Goal: Check status

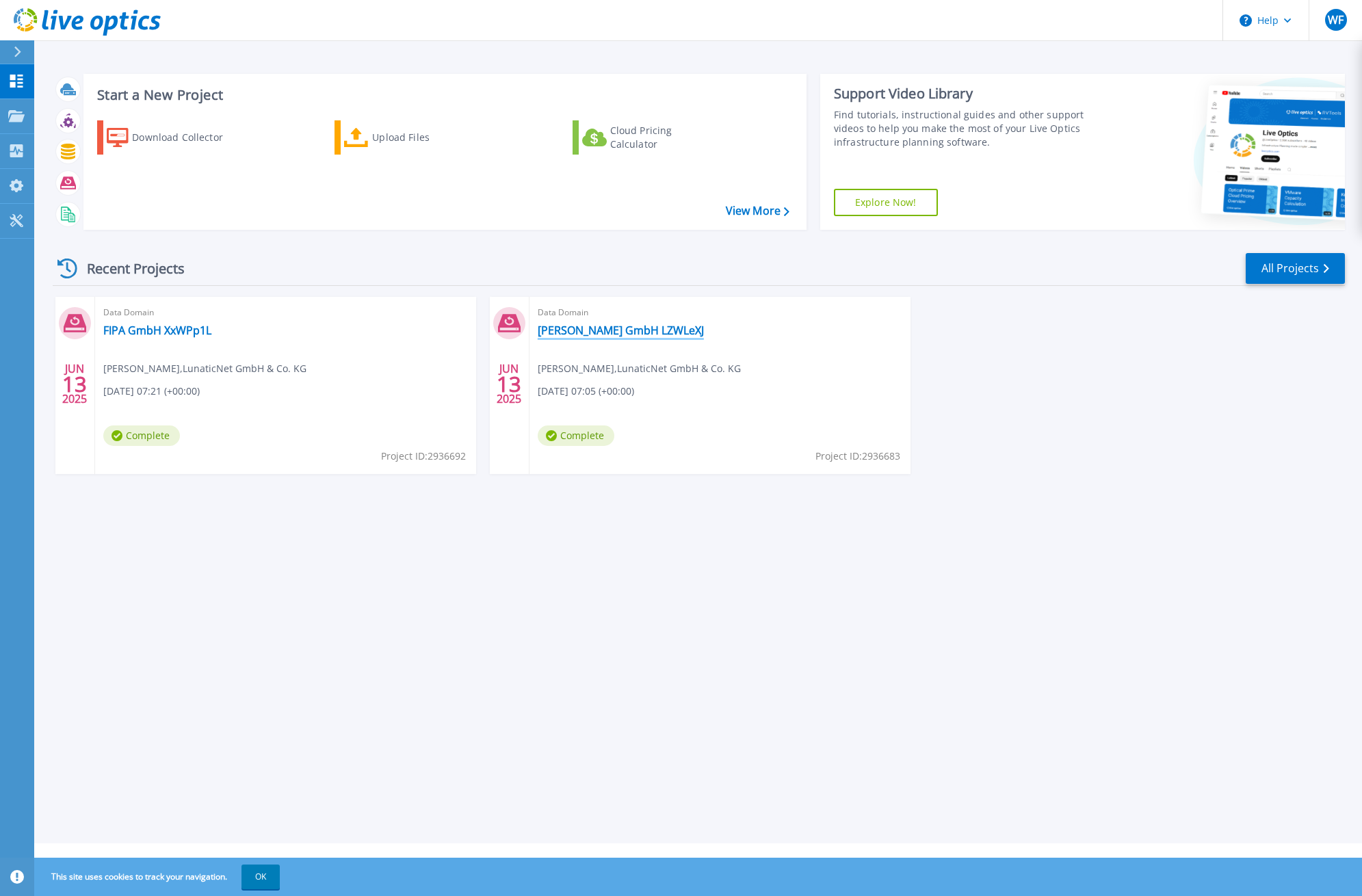
click at [680, 334] on link "Paul Samberger GmbH LZWLeXJ" at bounding box center [621, 330] width 166 height 14
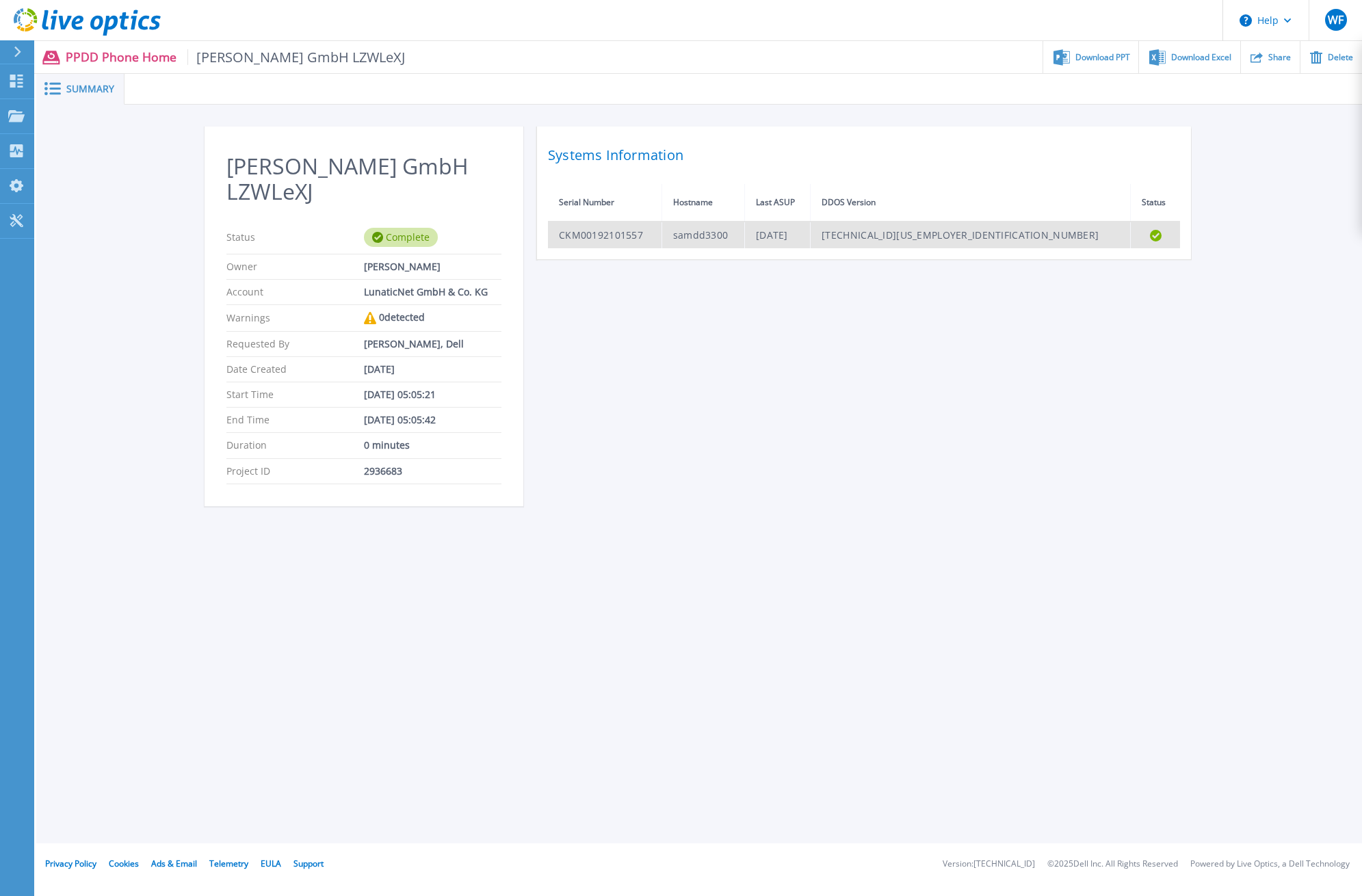
click at [656, 237] on td "CKM00192101557" at bounding box center [604, 235] width 114 height 27
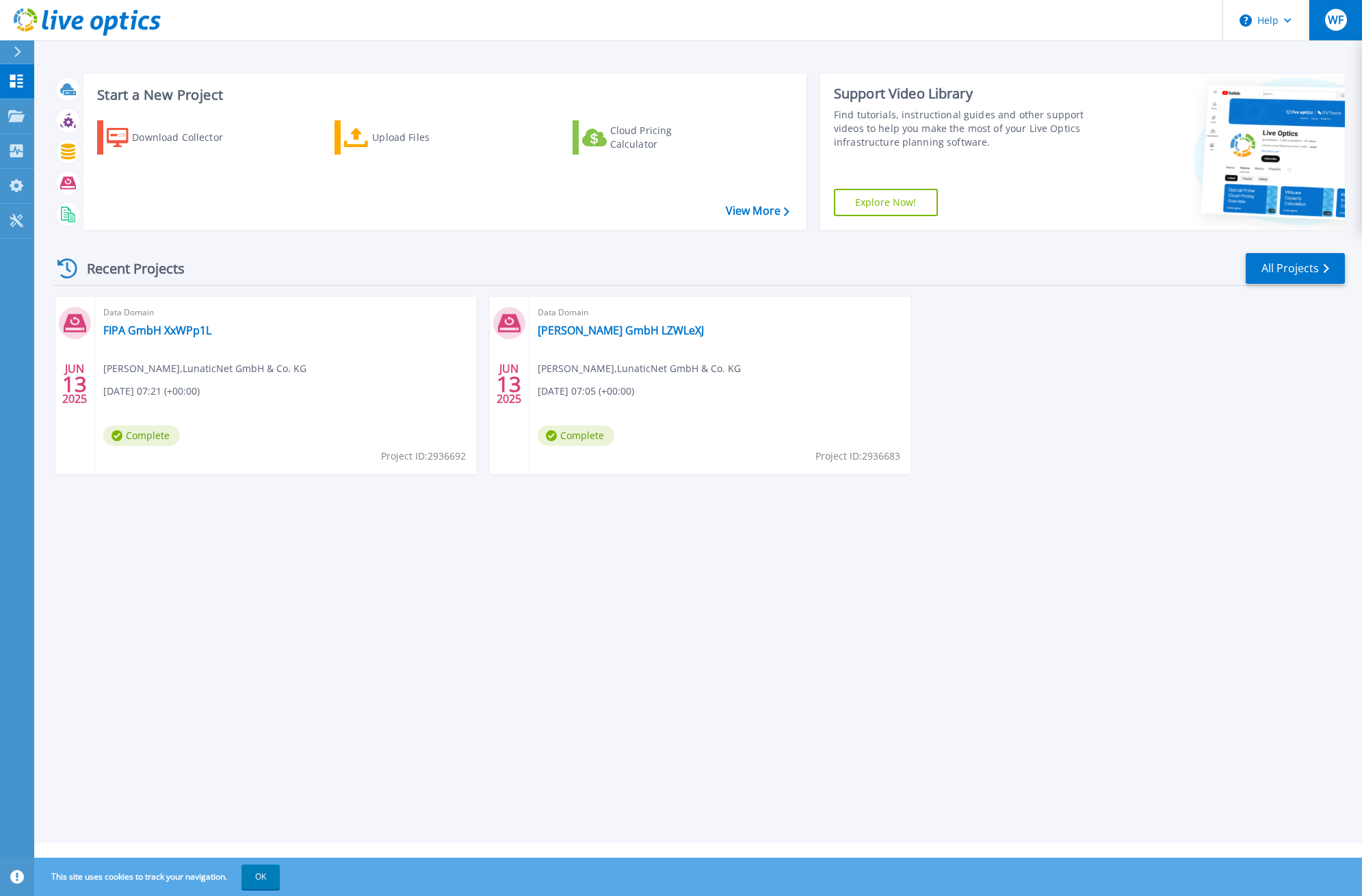
click at [1333, 25] on span "WF" at bounding box center [1336, 20] width 16 height 11
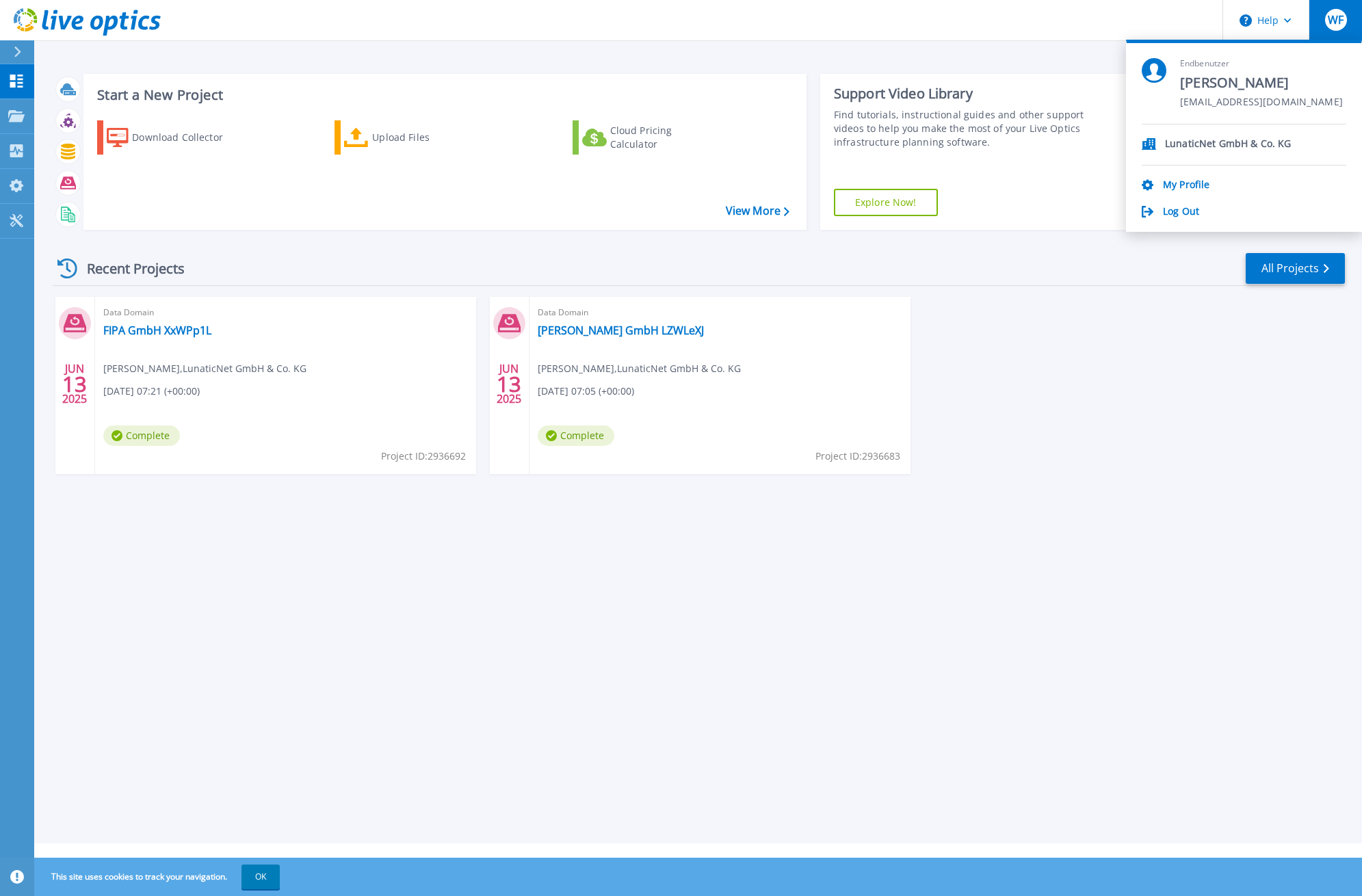
click at [1160, 399] on div "JUN 13 2025 Data Domain FIPA GmbH XxWPp1L Wissem Ferjani , LunaticNet GmbH & Co…" at bounding box center [693, 399] width 1303 height 205
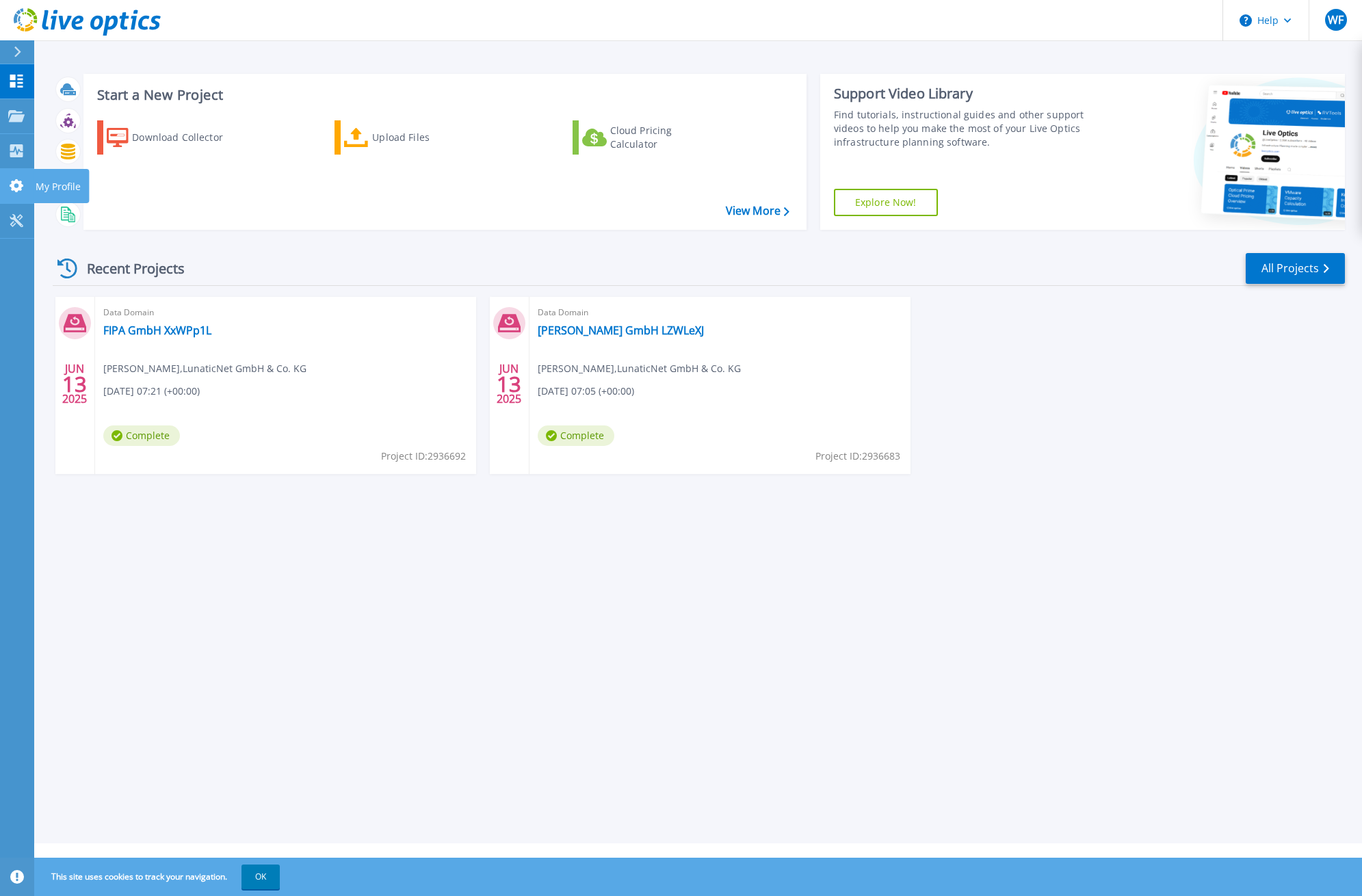
click at [19, 183] on icon at bounding box center [16, 185] width 14 height 13
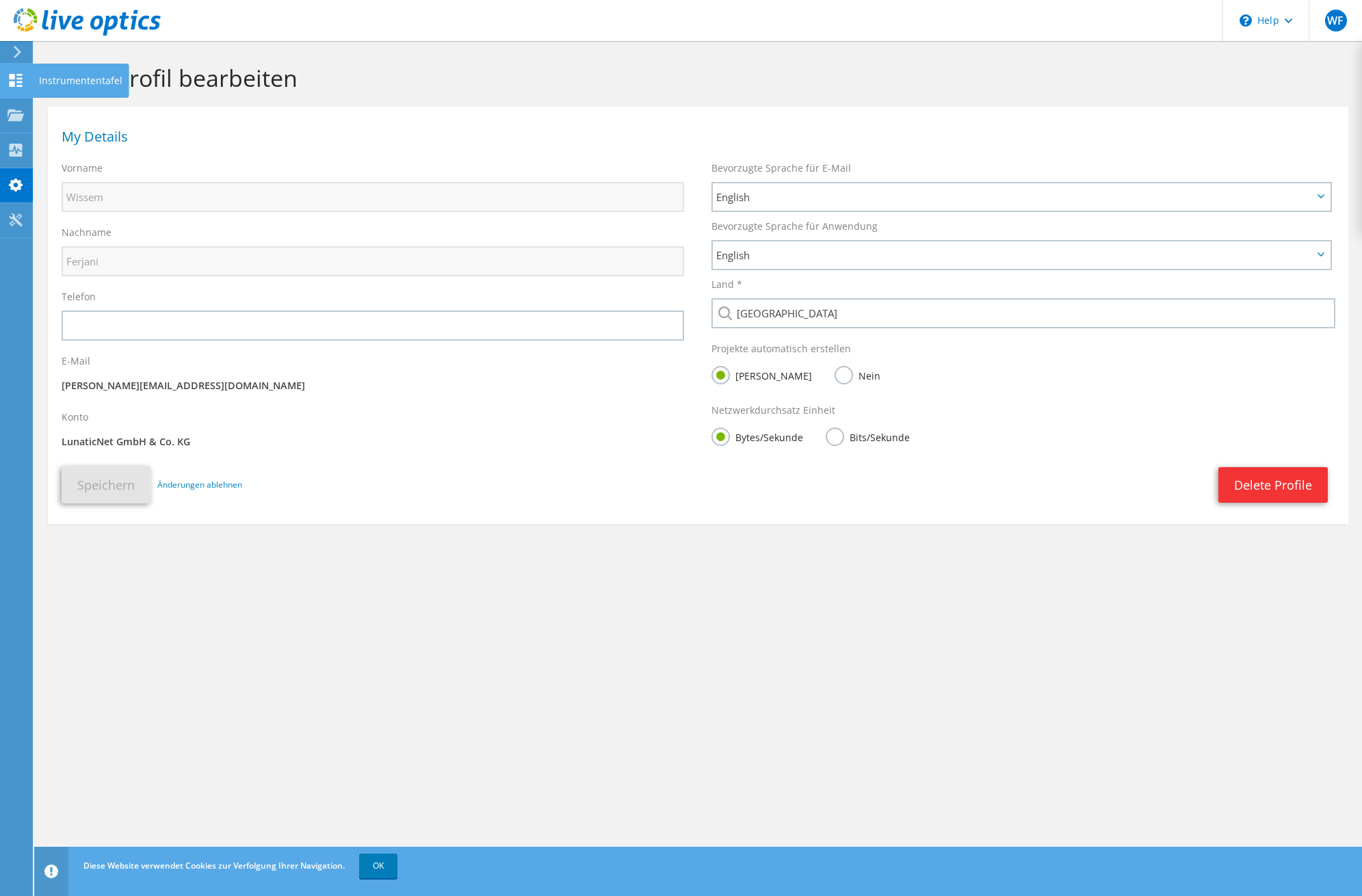
click at [15, 83] on use at bounding box center [16, 80] width 13 height 13
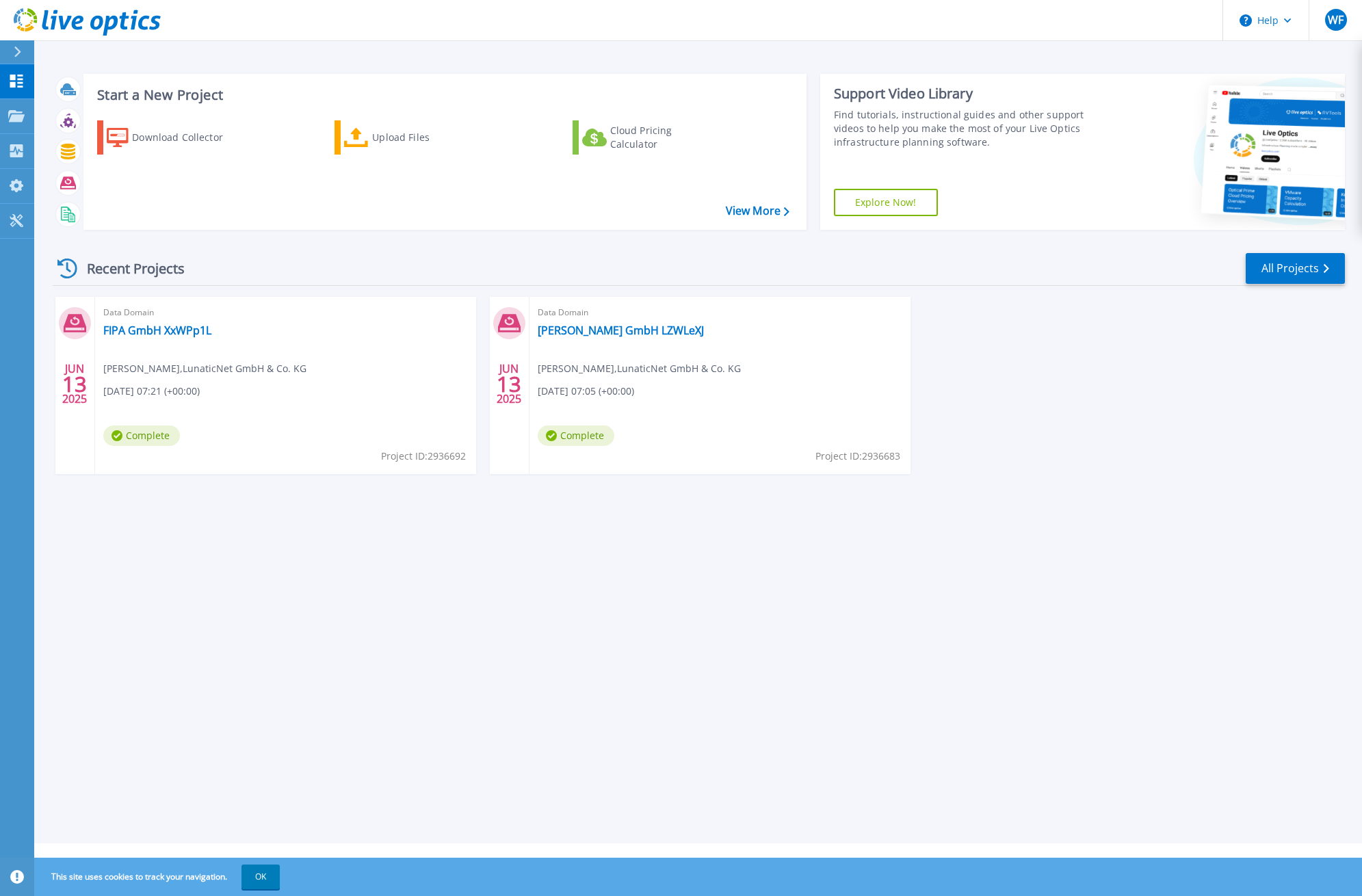
click at [443, 590] on div "Start a New Project Download Collector Upload Files Cloud Pricing Calculator Vi…" at bounding box center [698, 421] width 1328 height 843
click at [150, 328] on link "FIPA GmbH XxWPp1L" at bounding box center [157, 330] width 108 height 14
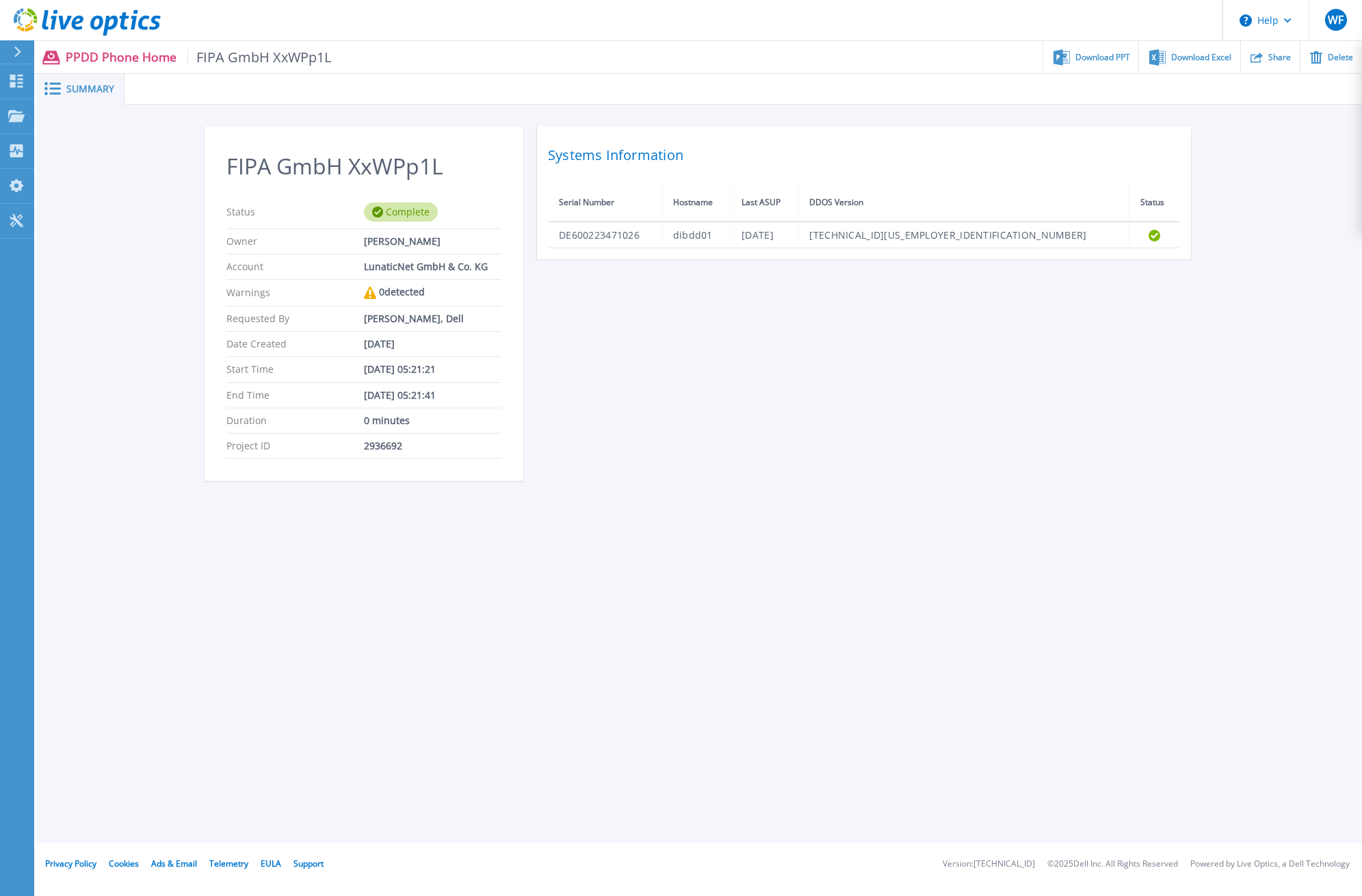
click at [706, 216] on th "Hostname" at bounding box center [695, 202] width 68 height 37
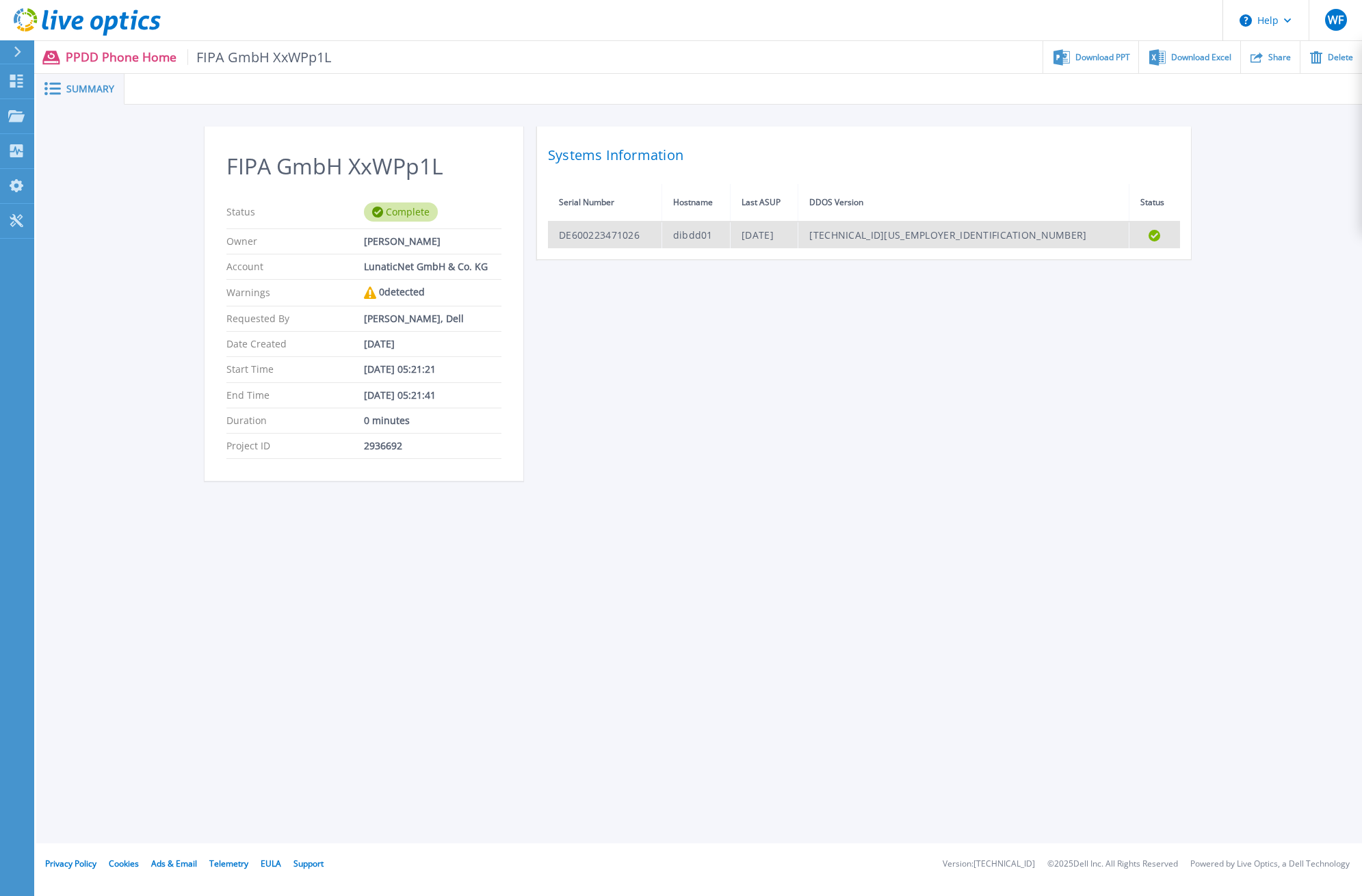
click at [661, 242] on td "DE600223471026" at bounding box center [604, 235] width 114 height 27
click at [593, 238] on td "DE600223471026" at bounding box center [604, 235] width 114 height 27
click at [776, 239] on td "[DATE]" at bounding box center [765, 235] width 68 height 27
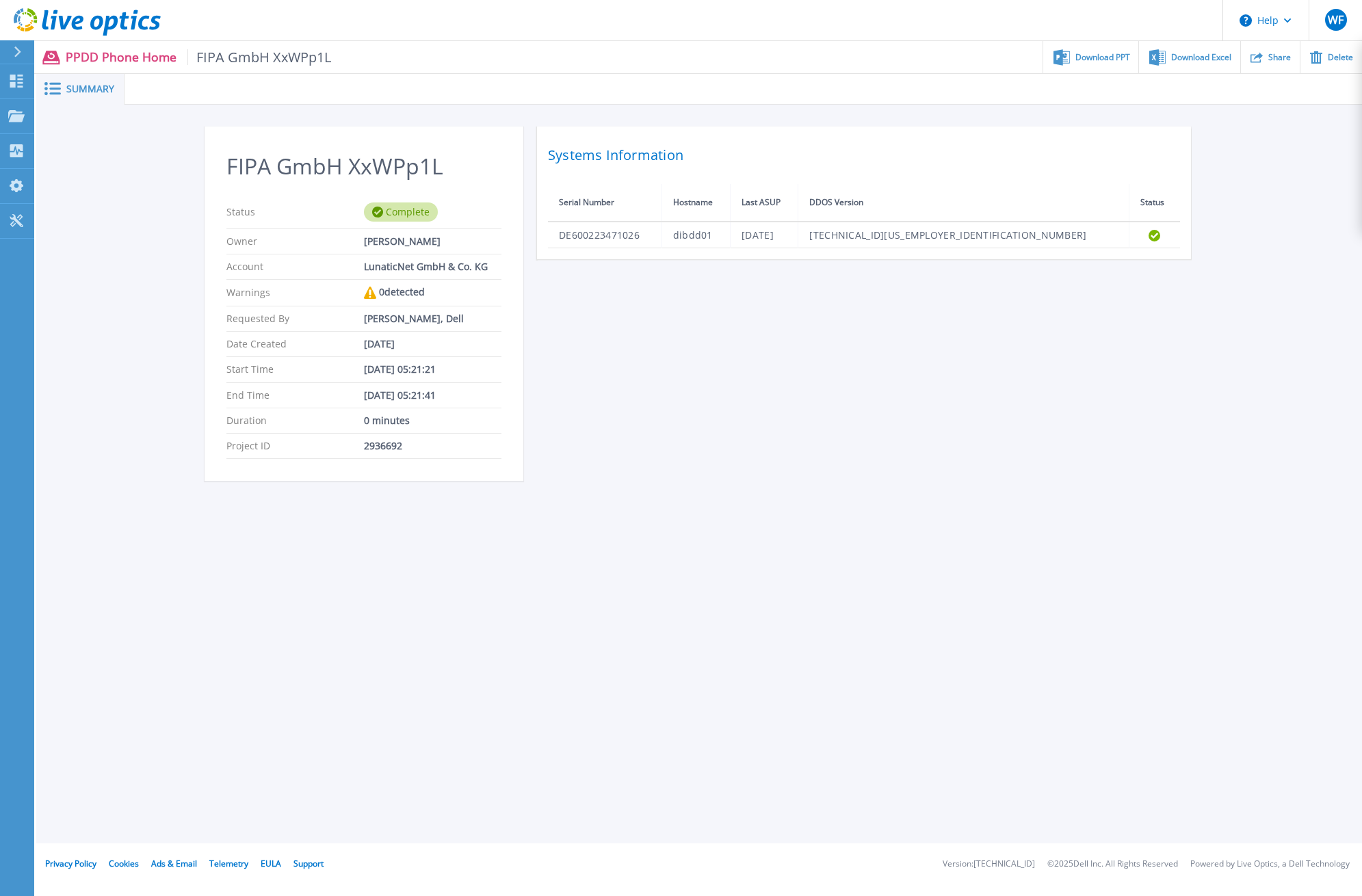
click at [121, 60] on p "PPDD Phone Home FIPA GmbH XxWPp1L" at bounding box center [199, 57] width 266 height 16
click at [24, 187] on link "My Profile My Profile" at bounding box center [16, 186] width 34 height 35
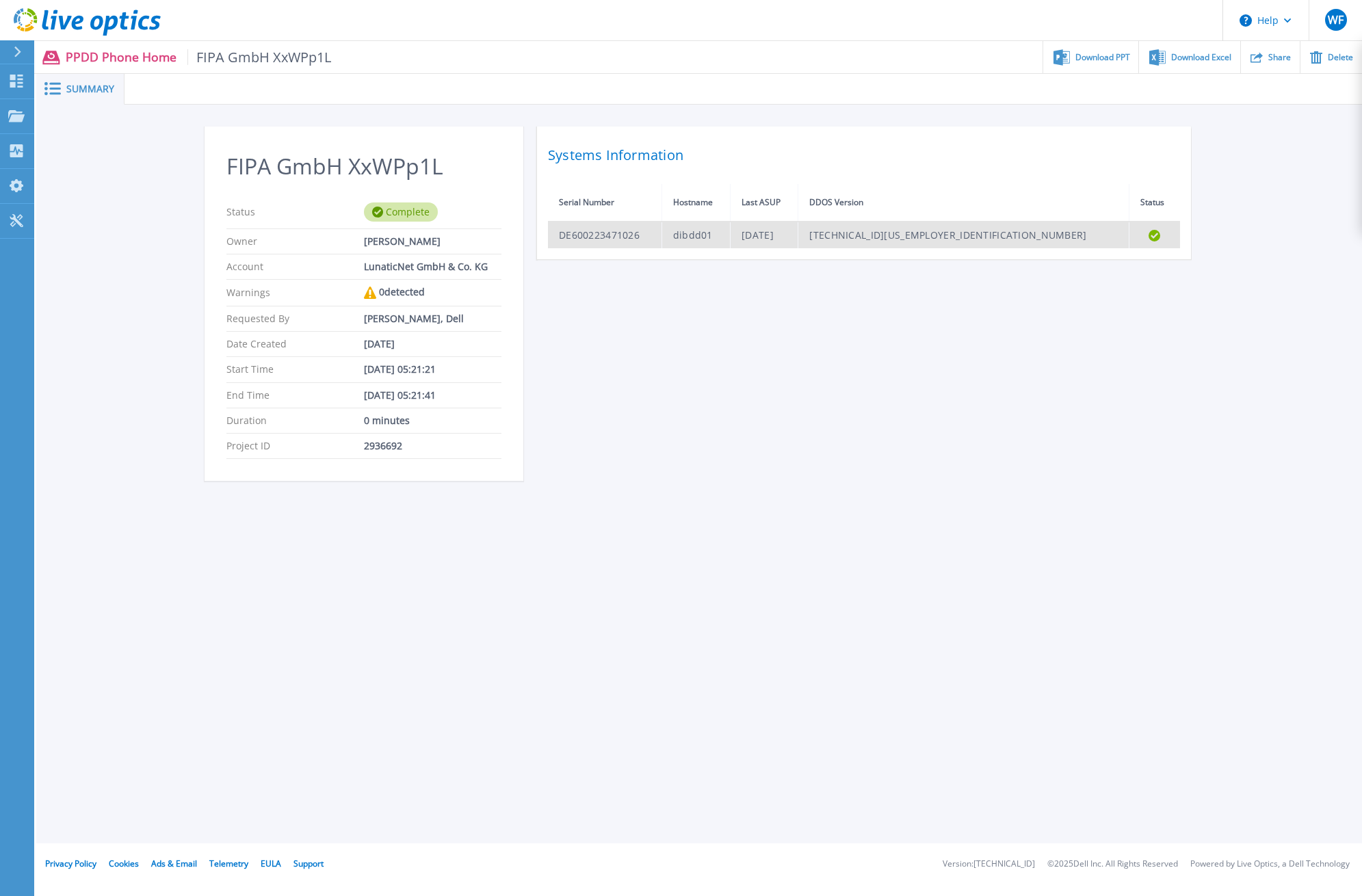
click at [652, 225] on td "DE600223471026" at bounding box center [604, 235] width 114 height 27
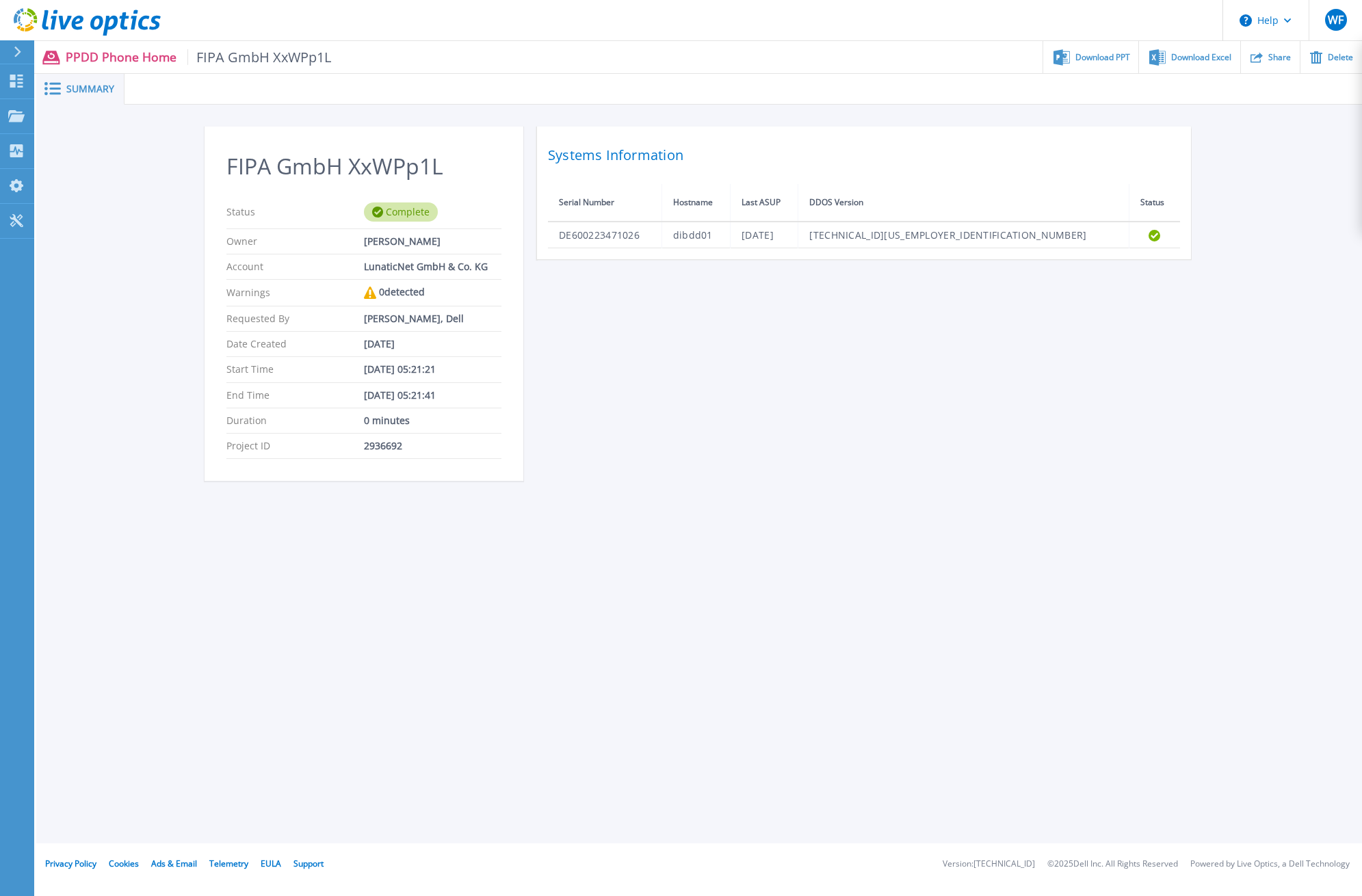
click at [634, 251] on div "Systems Information Serial Number Hostname Last ASUP DDOS Version Status DE6002…" at bounding box center [863, 192] width 654 height 133
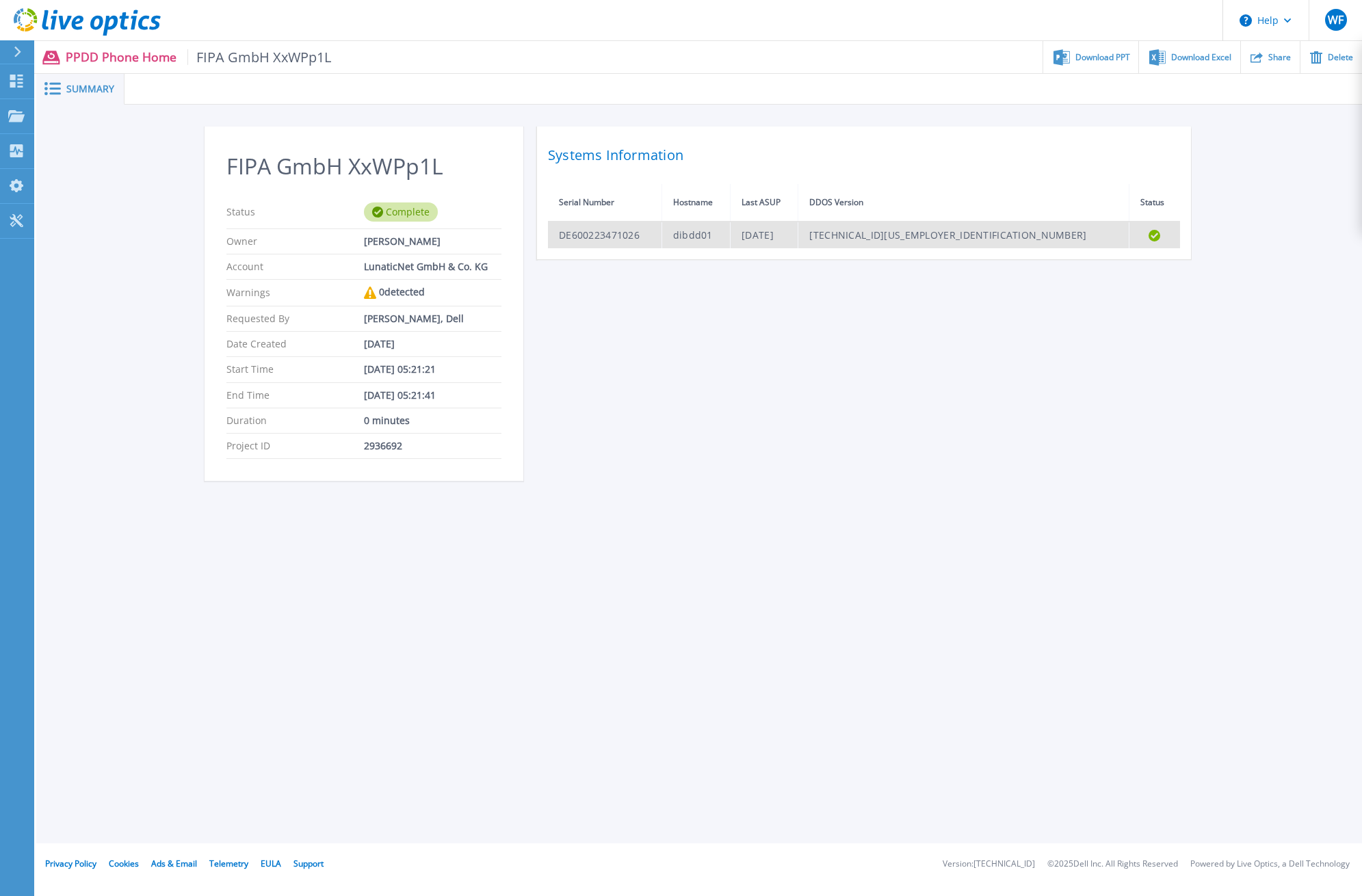
click at [605, 240] on td "DE600223471026" at bounding box center [604, 235] width 114 height 27
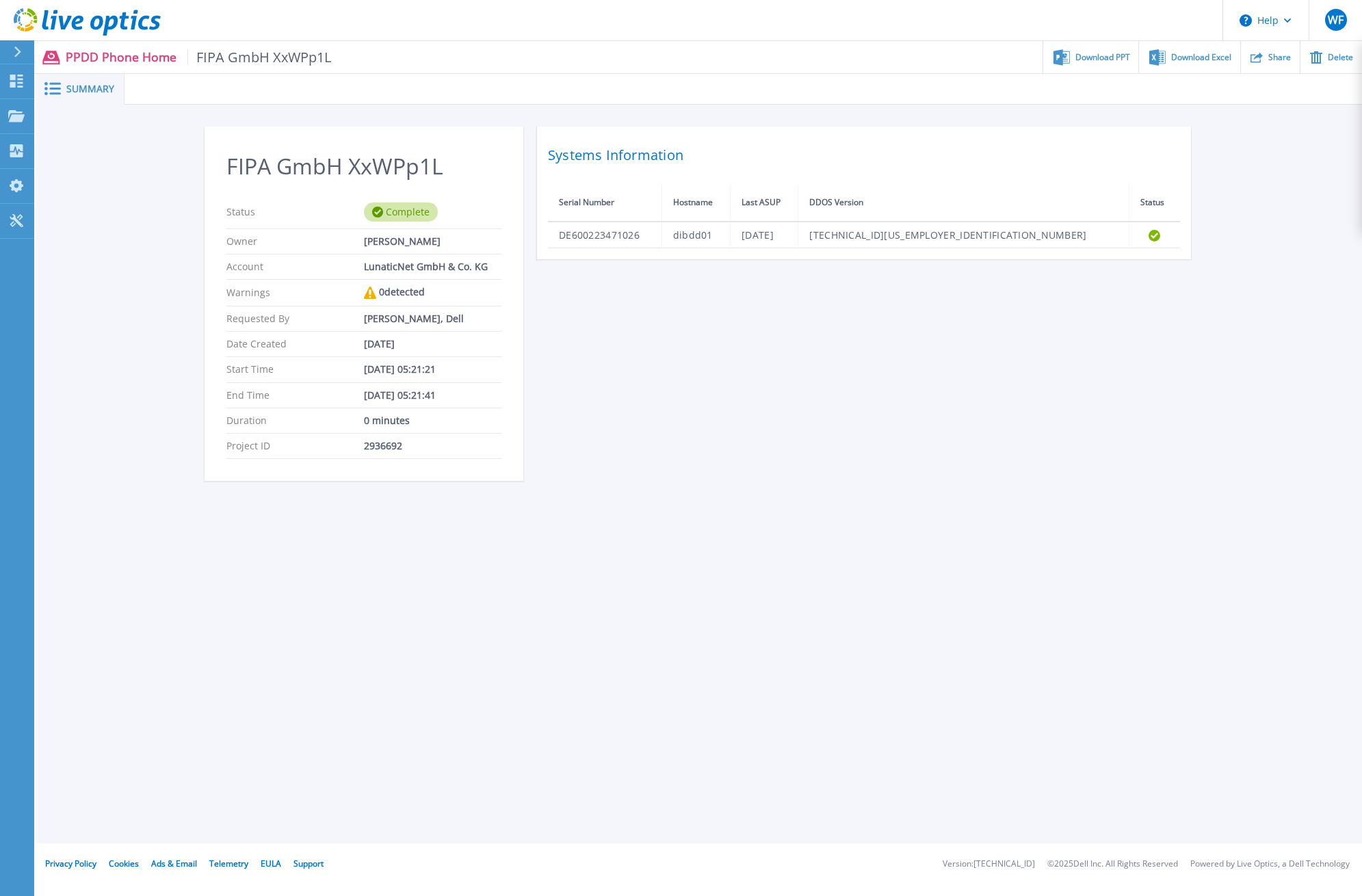
click at [654, 355] on div "FIPA GmbH XxWPp1L Status Complete Owner Wissem Ferjani Account LunaticNet GmbH …" at bounding box center [699, 312] width 989 height 371
